Goal: Task Accomplishment & Management: Use online tool/utility

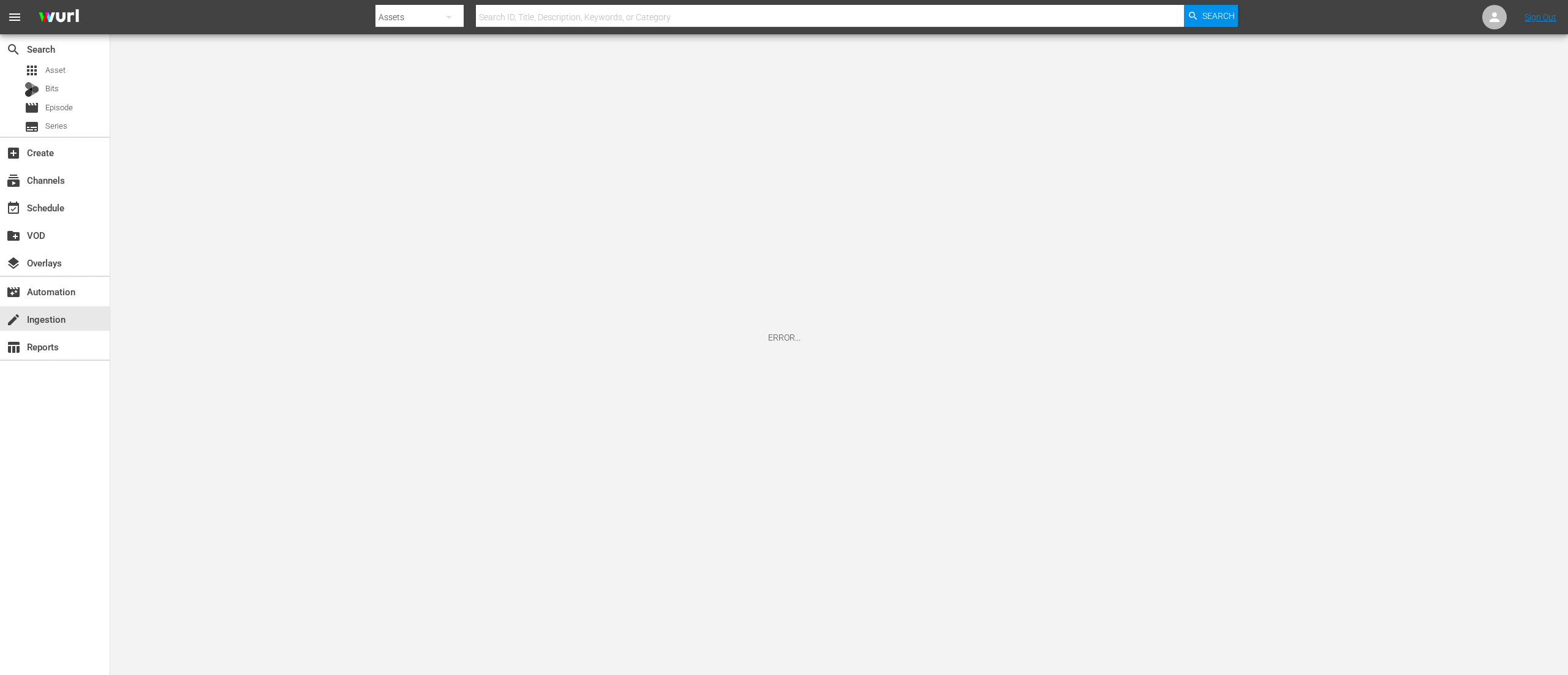
click at [955, 12] on input "text" at bounding box center [829, 17] width 708 height 30
type input "petcon"
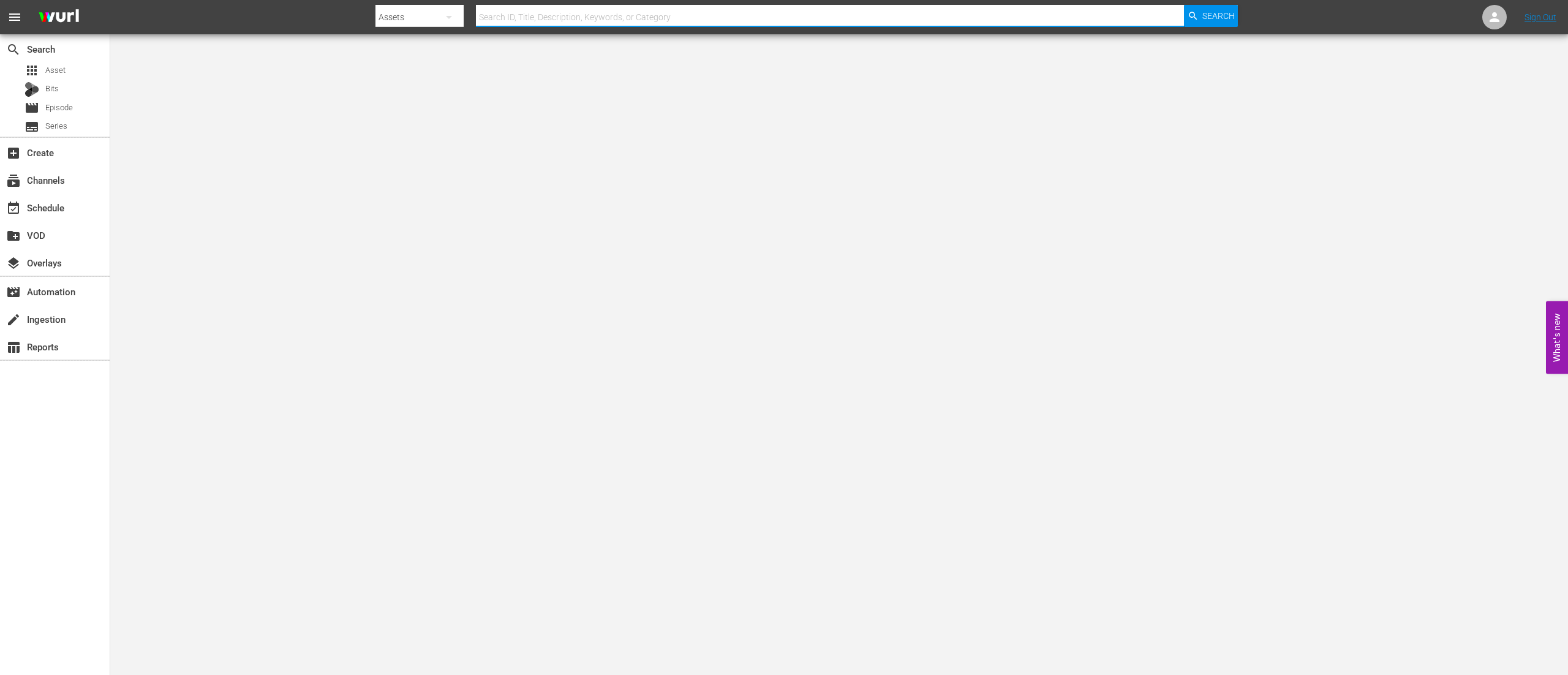
click at [564, 14] on input "text" at bounding box center [829, 17] width 708 height 30
type input "petcon"
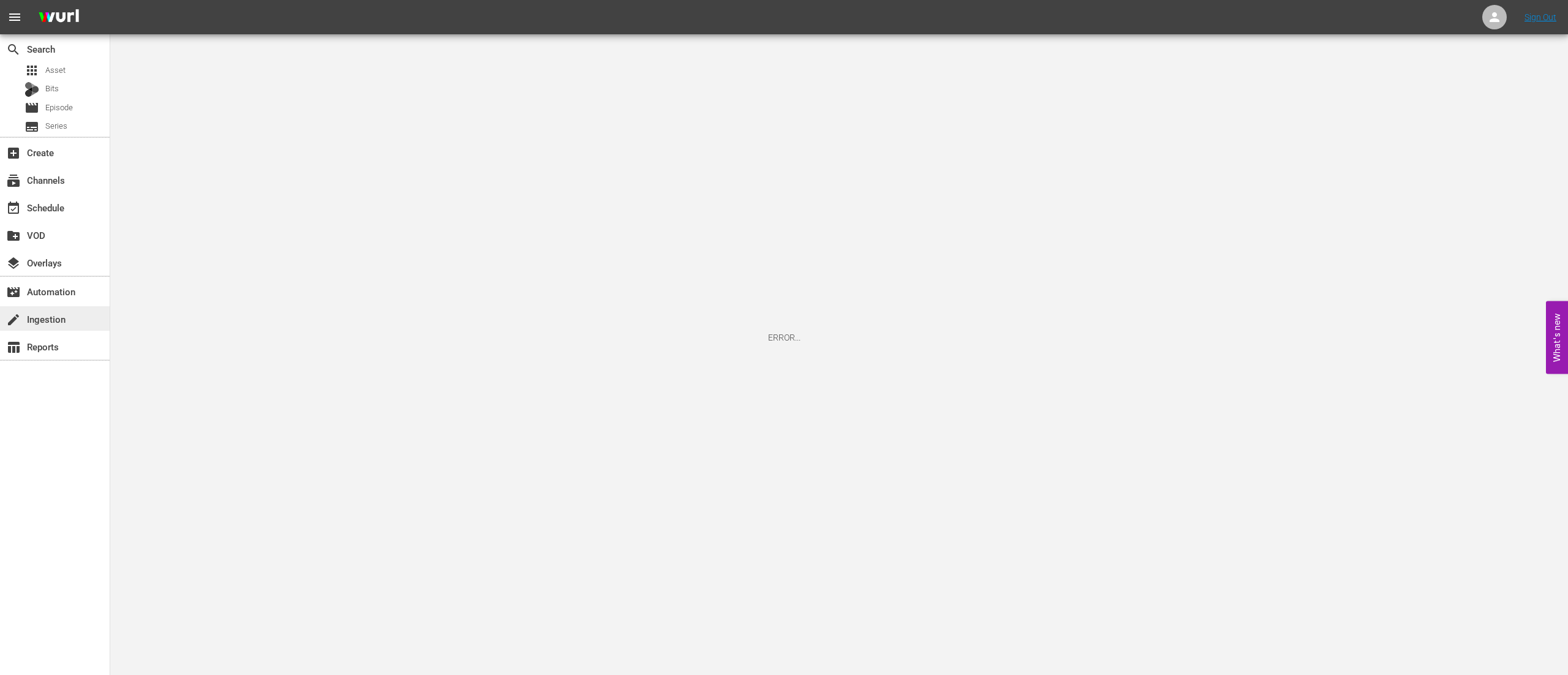
click at [41, 322] on div "create Ingestion" at bounding box center [34, 317] width 69 height 11
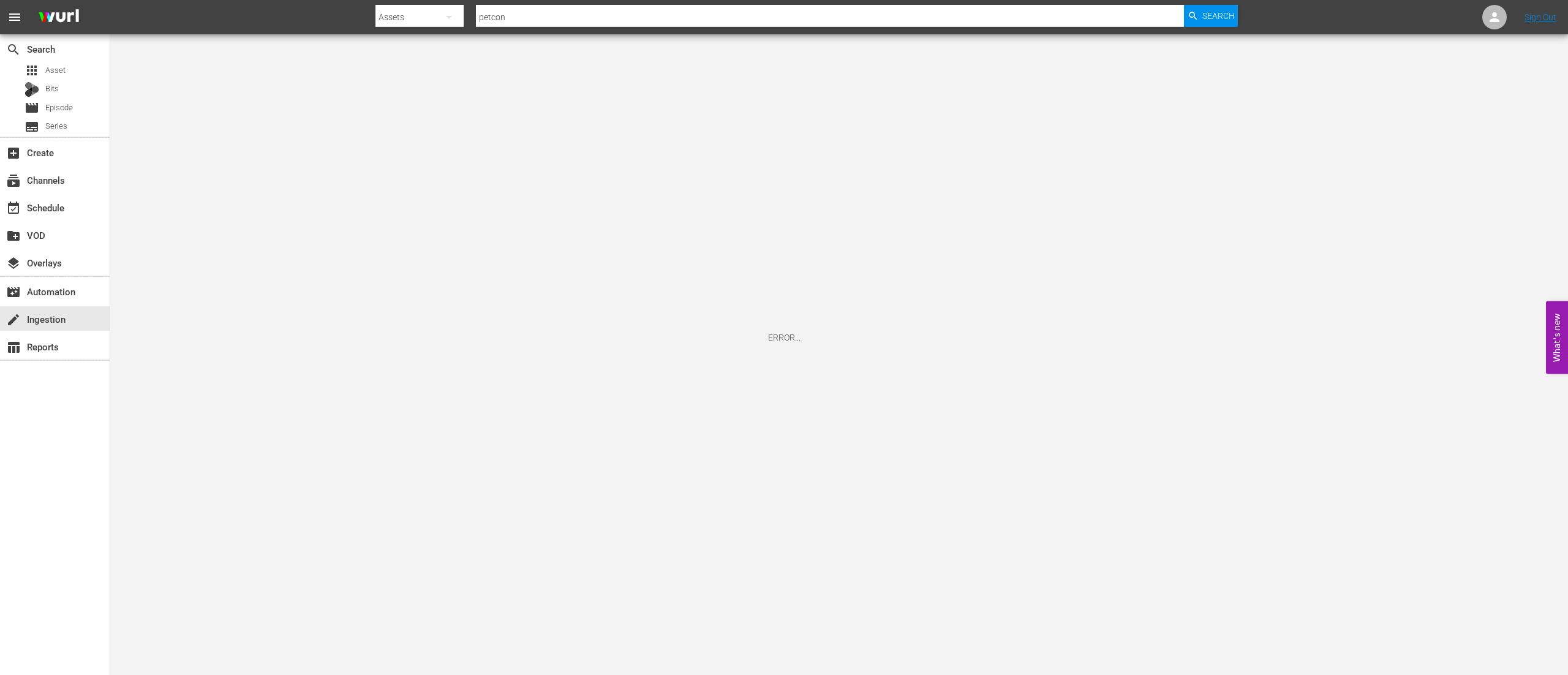
click at [738, 17] on input "petcon" at bounding box center [829, 17] width 708 height 30
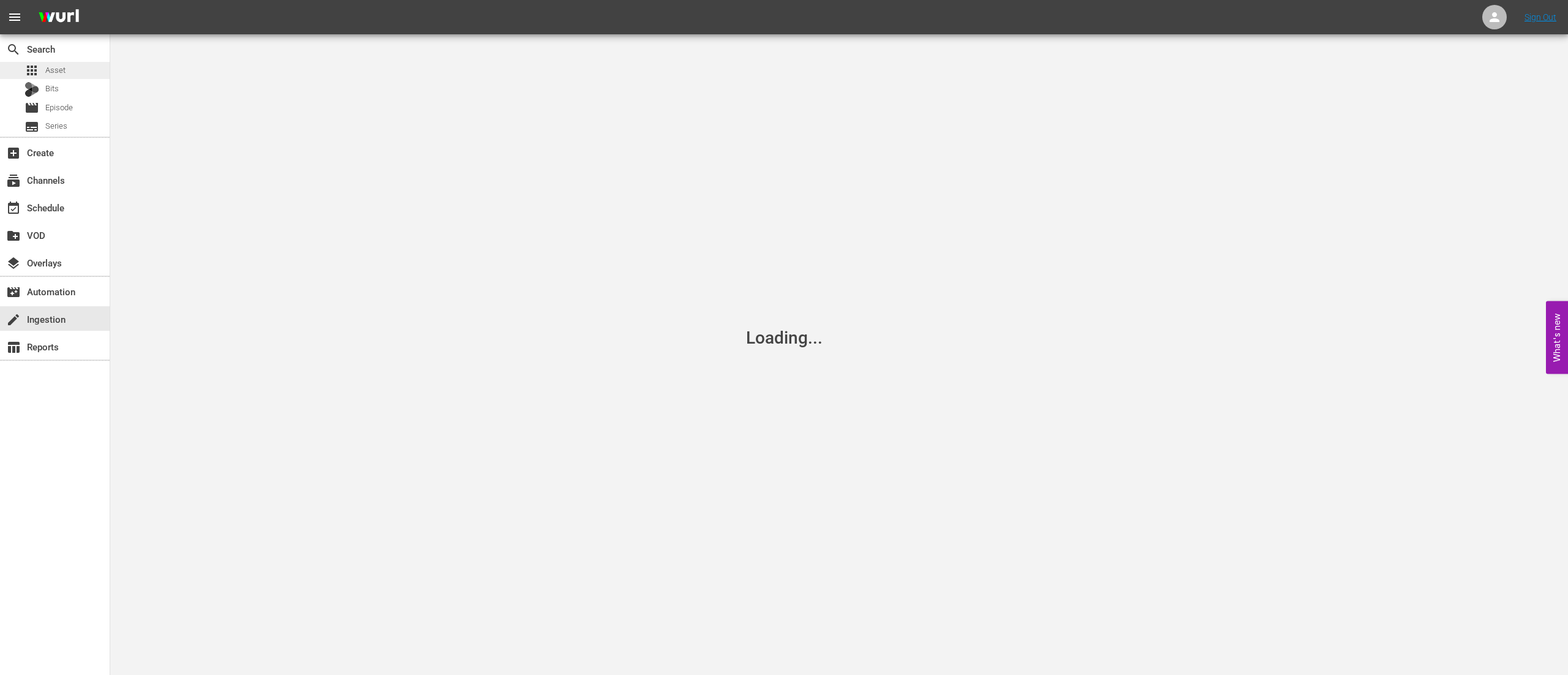
click at [49, 71] on span "Asset" at bounding box center [56, 70] width 20 height 12
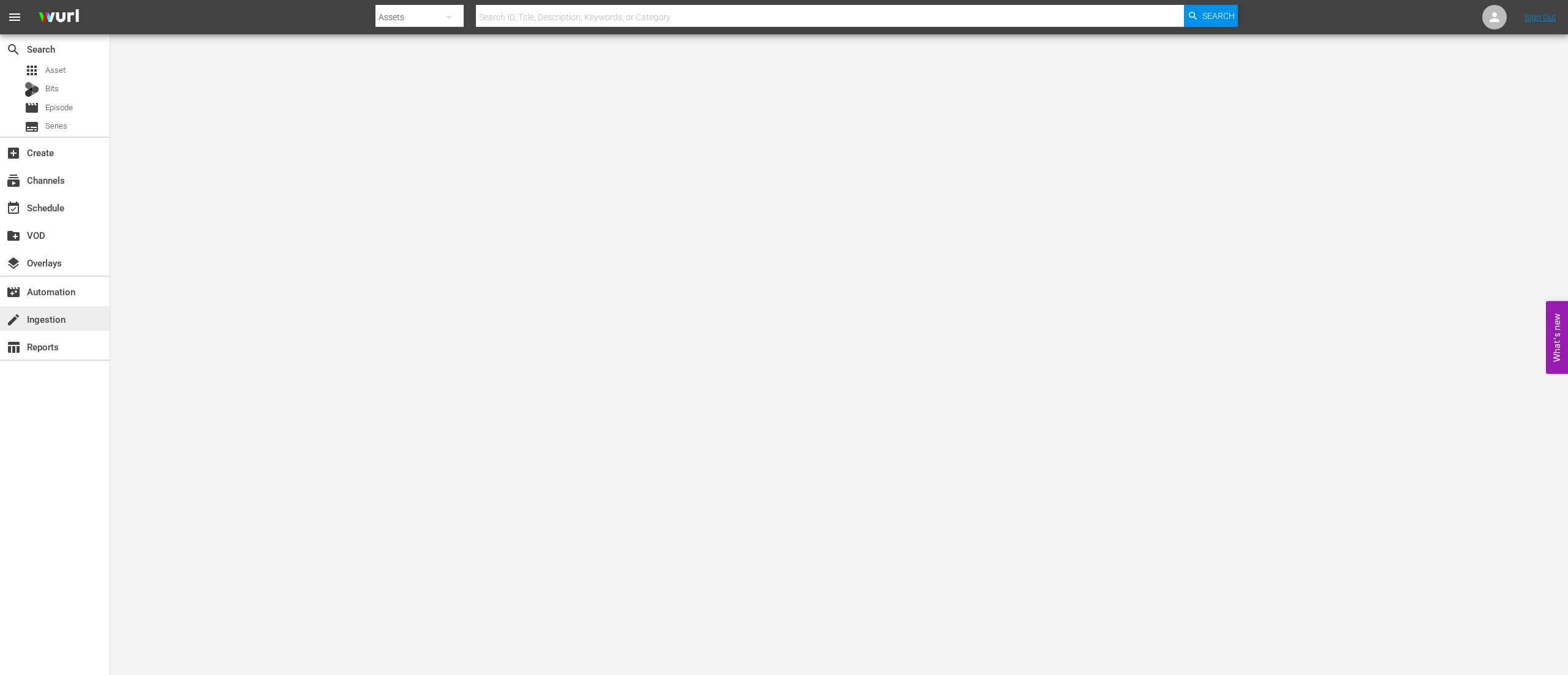
click at [42, 323] on div "create Ingestion" at bounding box center [34, 317] width 69 height 11
